Goal: Understand process/instructions: Learn how to perform a task or action

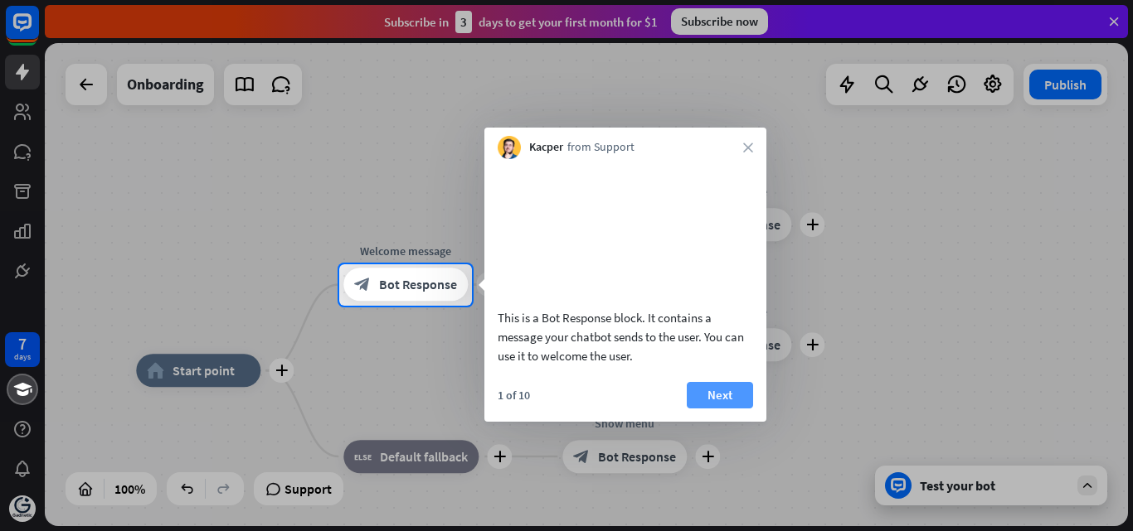
click at [728, 409] on button "Next" at bounding box center [720, 395] width 66 height 27
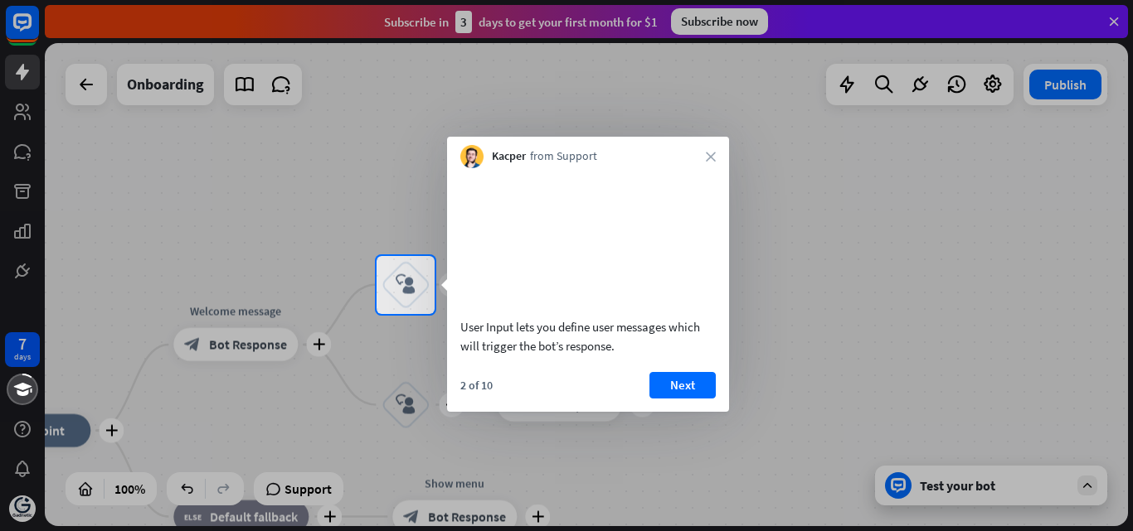
click at [712, 412] on div "2 of 10 Next" at bounding box center [588, 392] width 282 height 40
click at [701, 399] on button "Next" at bounding box center [682, 385] width 66 height 27
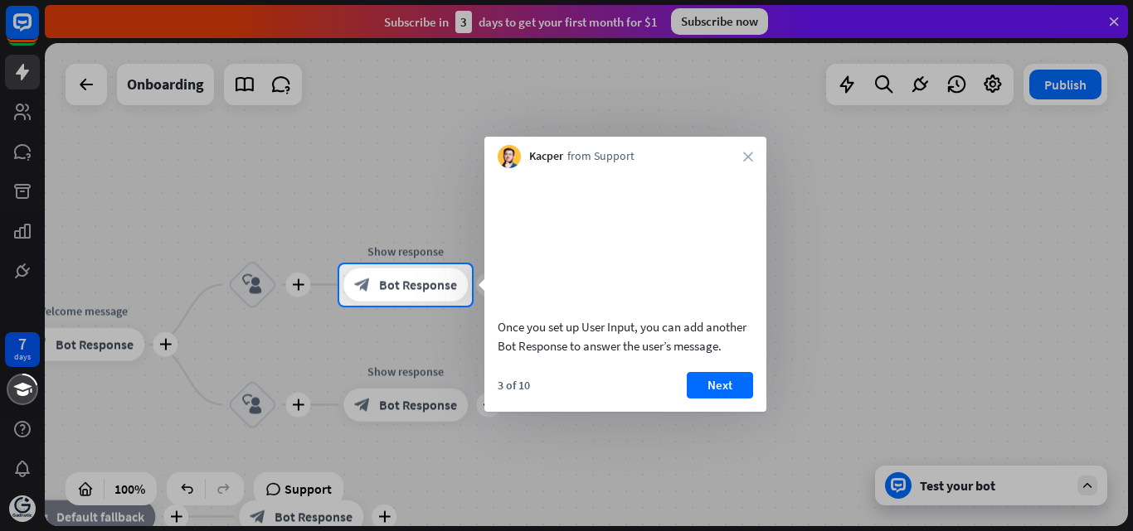
click at [701, 399] on button "Next" at bounding box center [720, 385] width 66 height 27
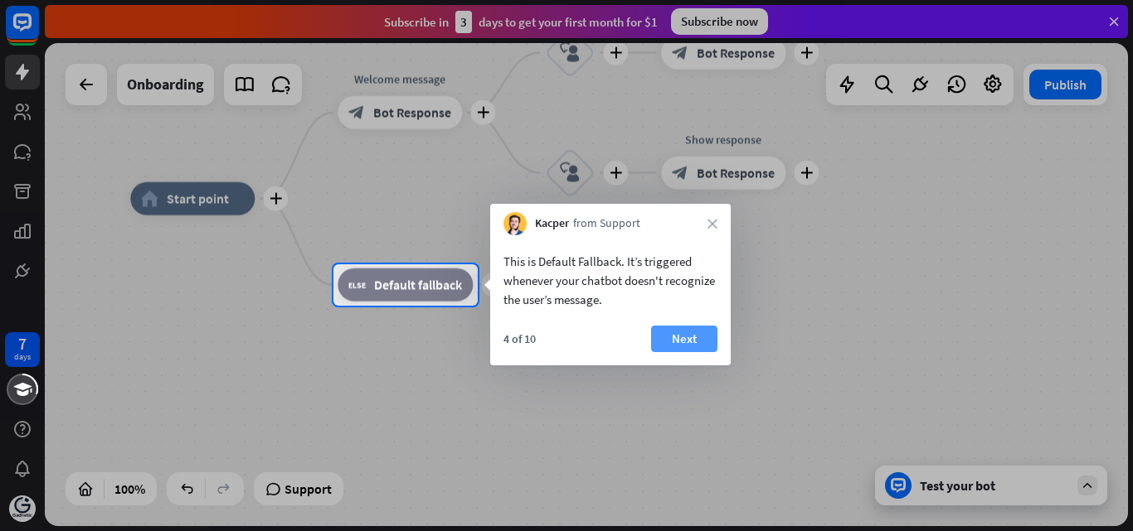
click at [691, 336] on button "Next" at bounding box center [684, 339] width 66 height 27
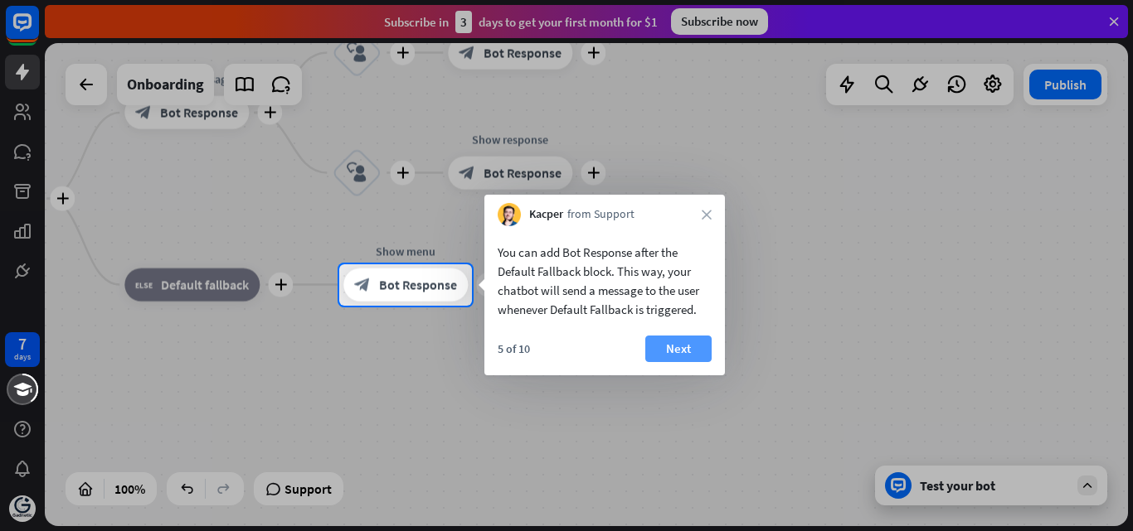
click at [690, 347] on button "Next" at bounding box center [678, 349] width 66 height 27
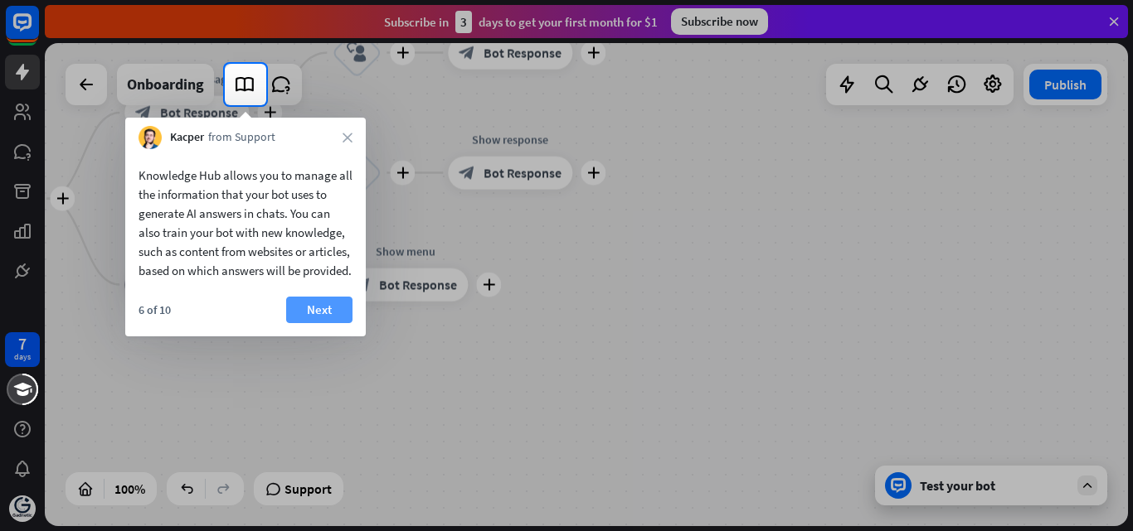
click at [328, 323] on button "Next" at bounding box center [319, 310] width 66 height 27
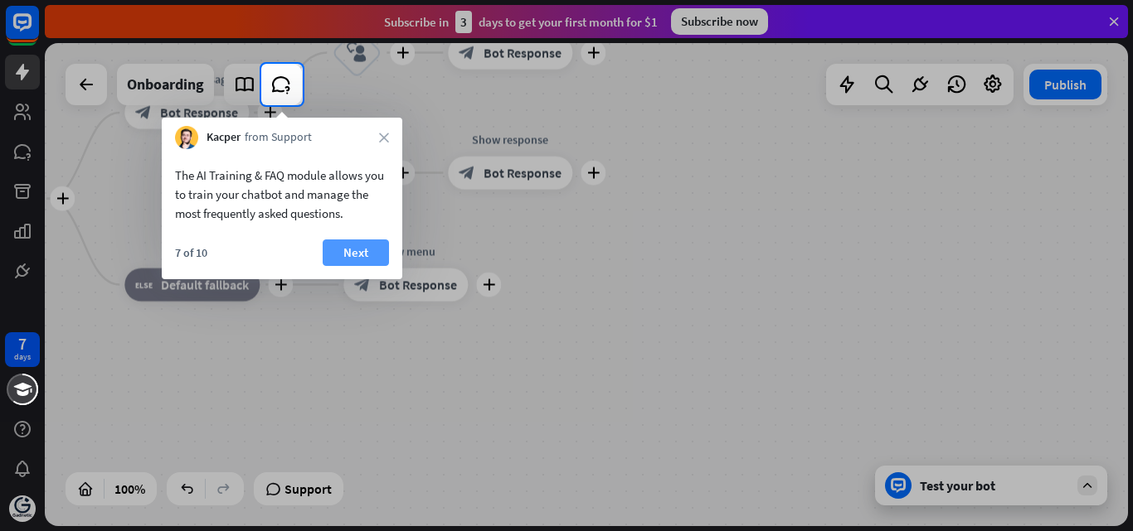
click at [354, 255] on button "Next" at bounding box center [356, 253] width 66 height 27
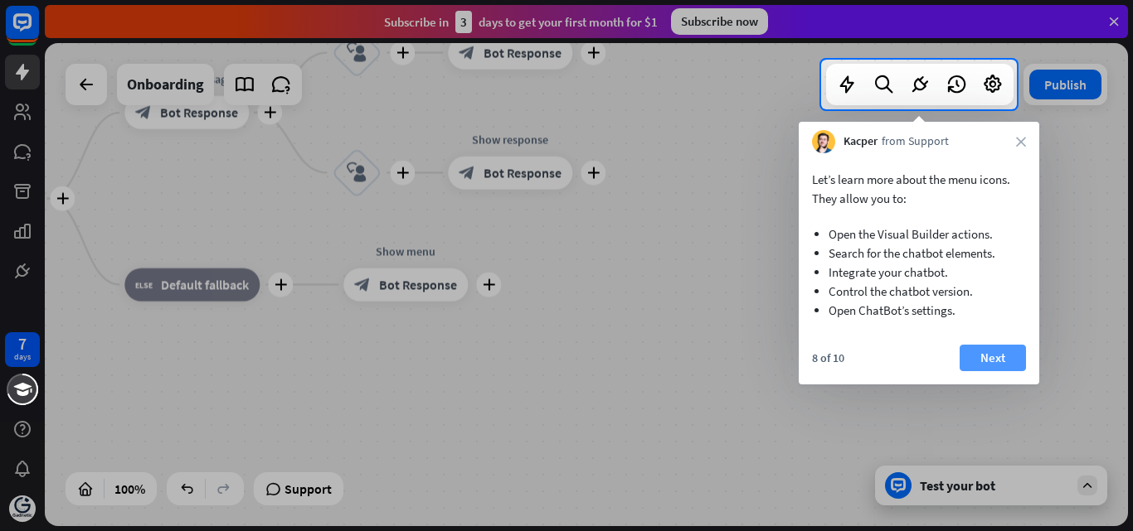
click at [1001, 366] on button "Next" at bounding box center [992, 358] width 66 height 27
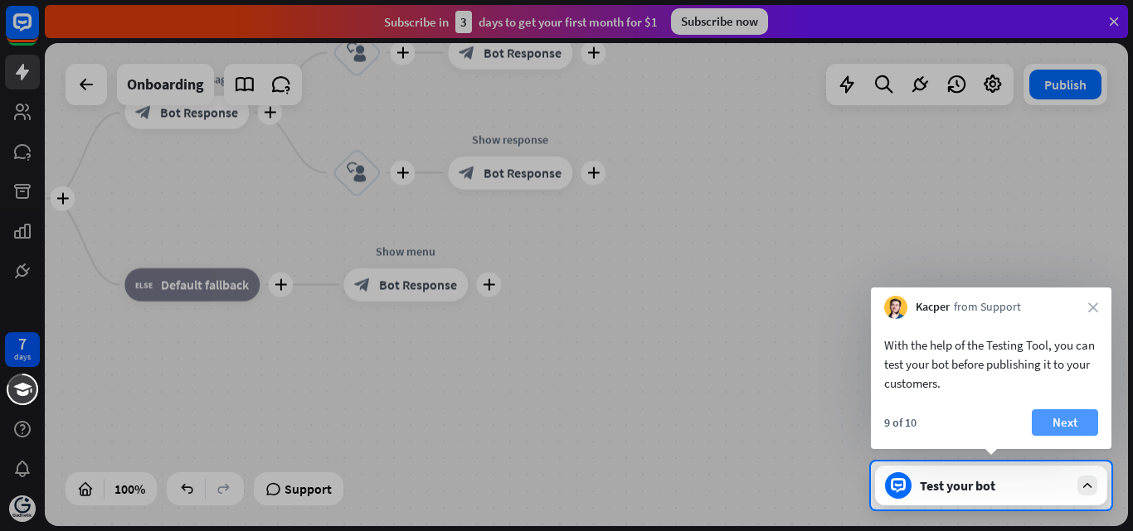
click at [1078, 419] on button "Next" at bounding box center [1064, 423] width 66 height 27
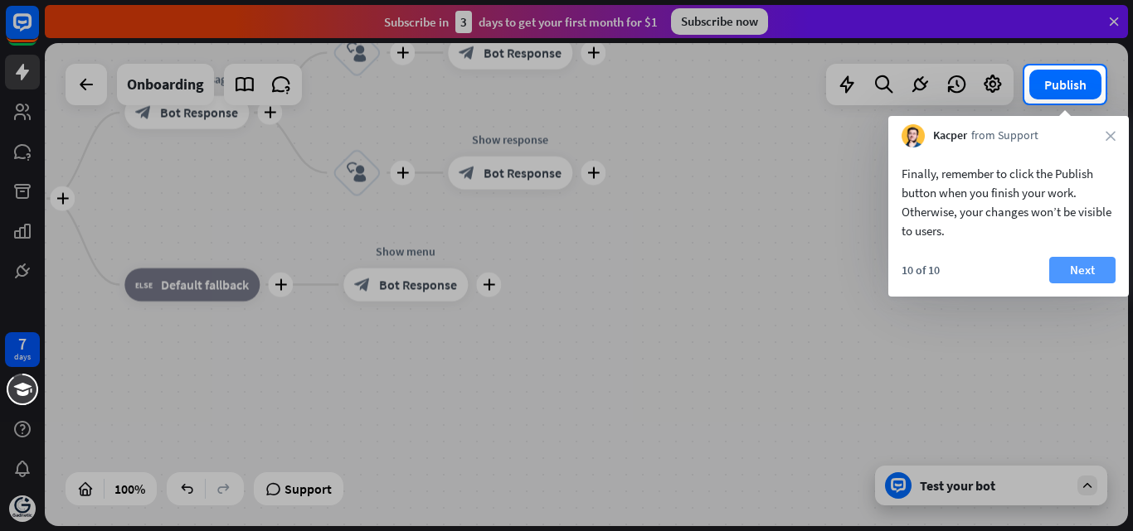
click at [1089, 274] on button "Next" at bounding box center [1082, 270] width 66 height 27
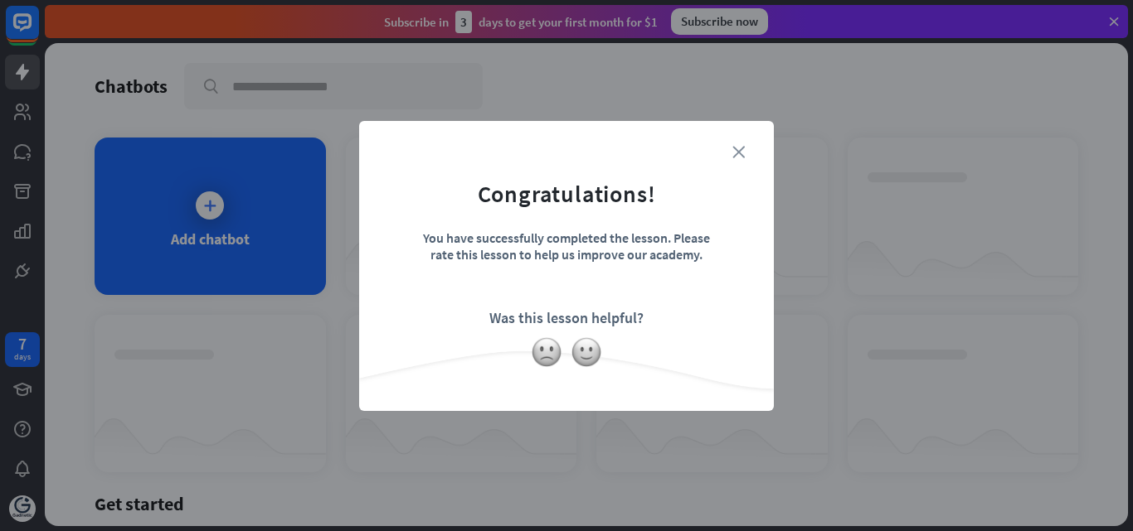
click at [743, 149] on icon "close" at bounding box center [738, 152] width 12 height 12
